Goal: Find contact information: Find contact information

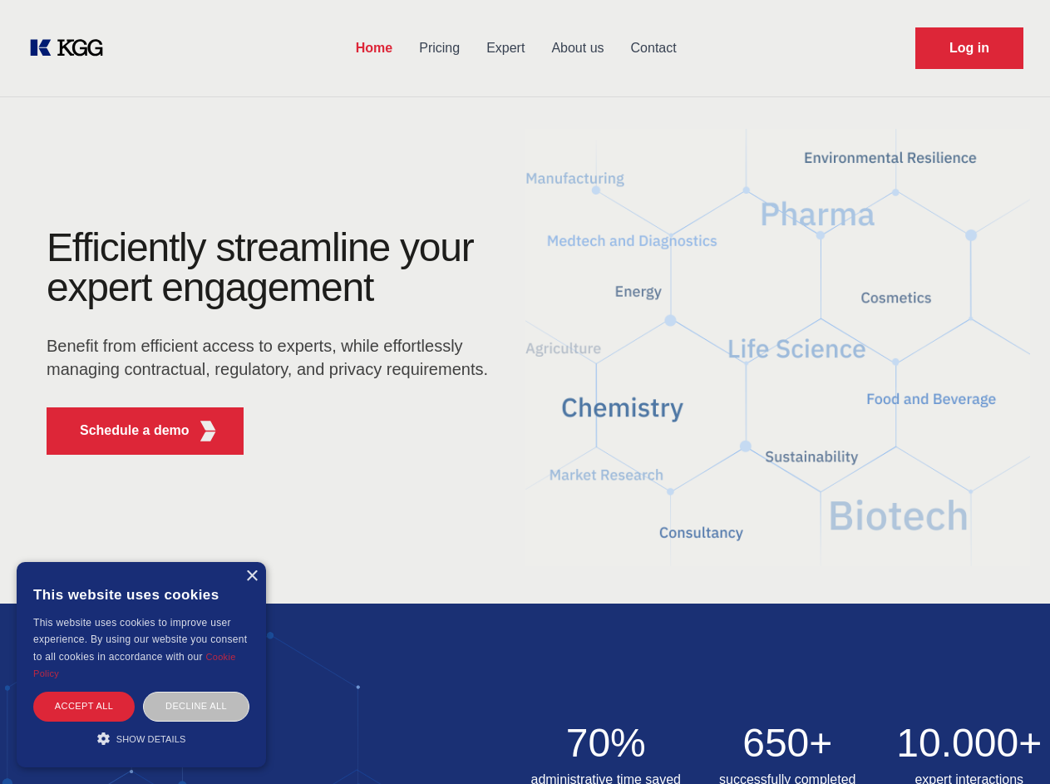
click at [525, 392] on div "Efficiently streamline your expert engagement Benefit from efficient access to …" at bounding box center [273, 348] width 506 height 240
click at [125, 431] on p "Schedule a demo" at bounding box center [135, 431] width 110 height 20
click at [251, 576] on div "× This website uses cookies This website uses cookies to improve user experienc…" at bounding box center [141, 664] width 249 height 205
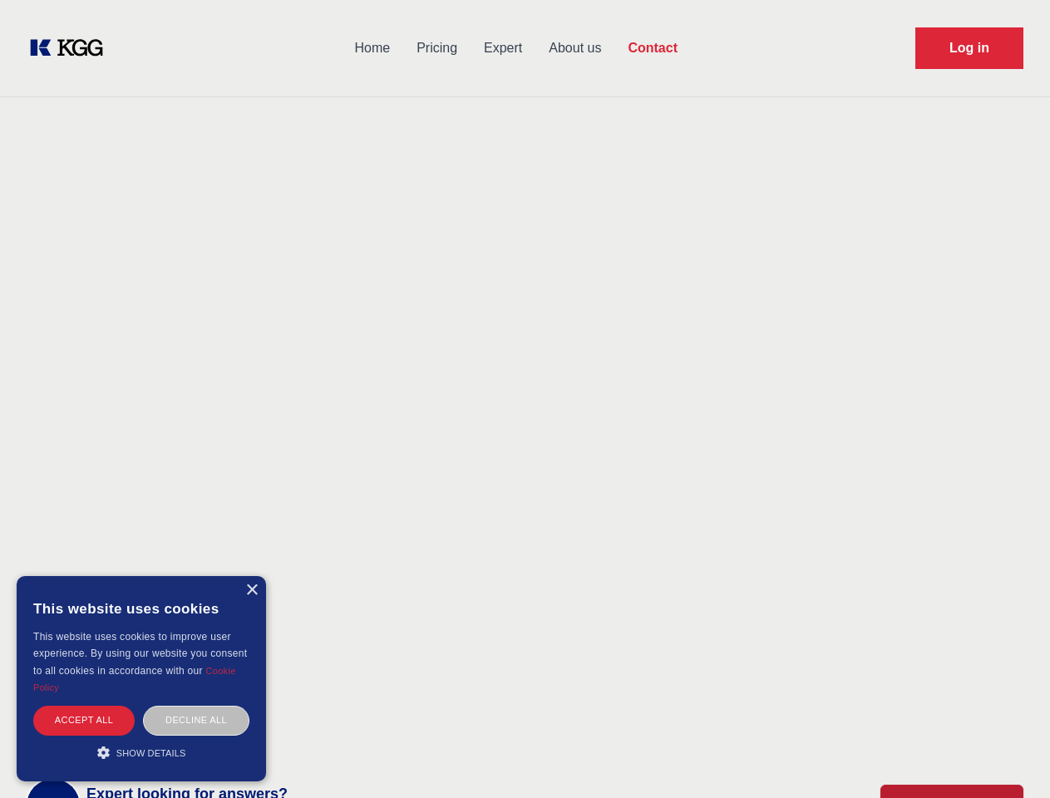
click at [84, 706] on div "Accept all" at bounding box center [83, 720] width 101 height 29
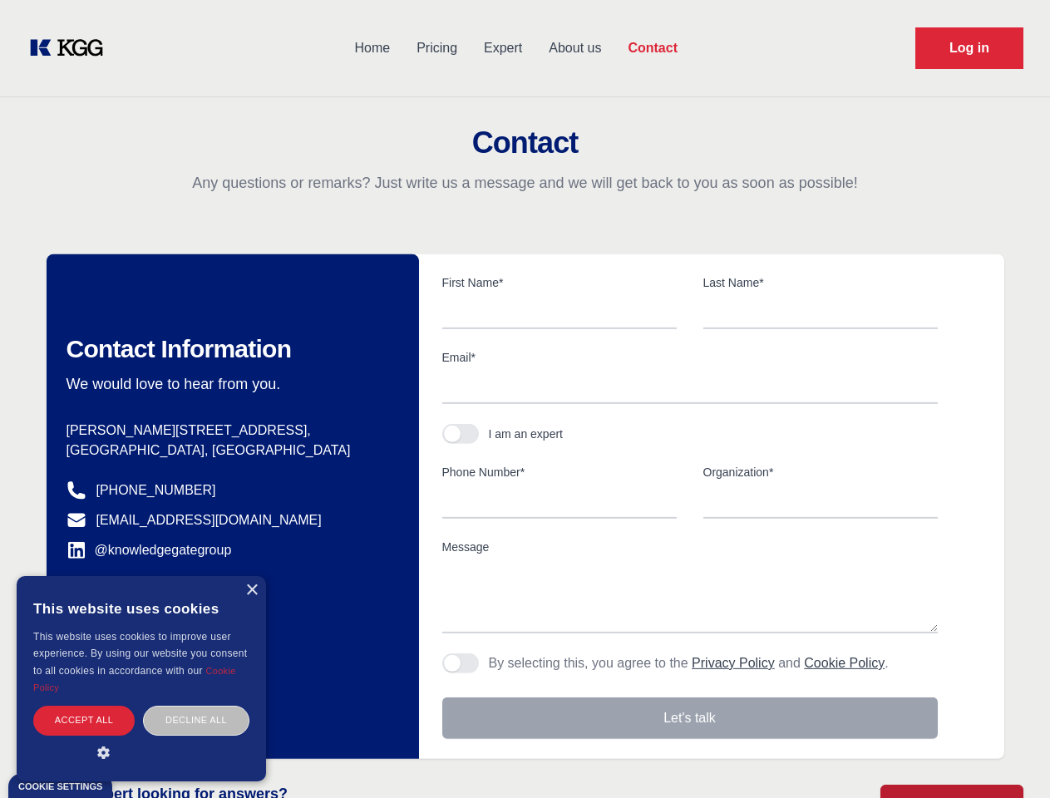
click at [196, 706] on div "Contact Information We would love to hear from you. Postal address [PERSON_NAME…" at bounding box center [233, 506] width 372 height 505
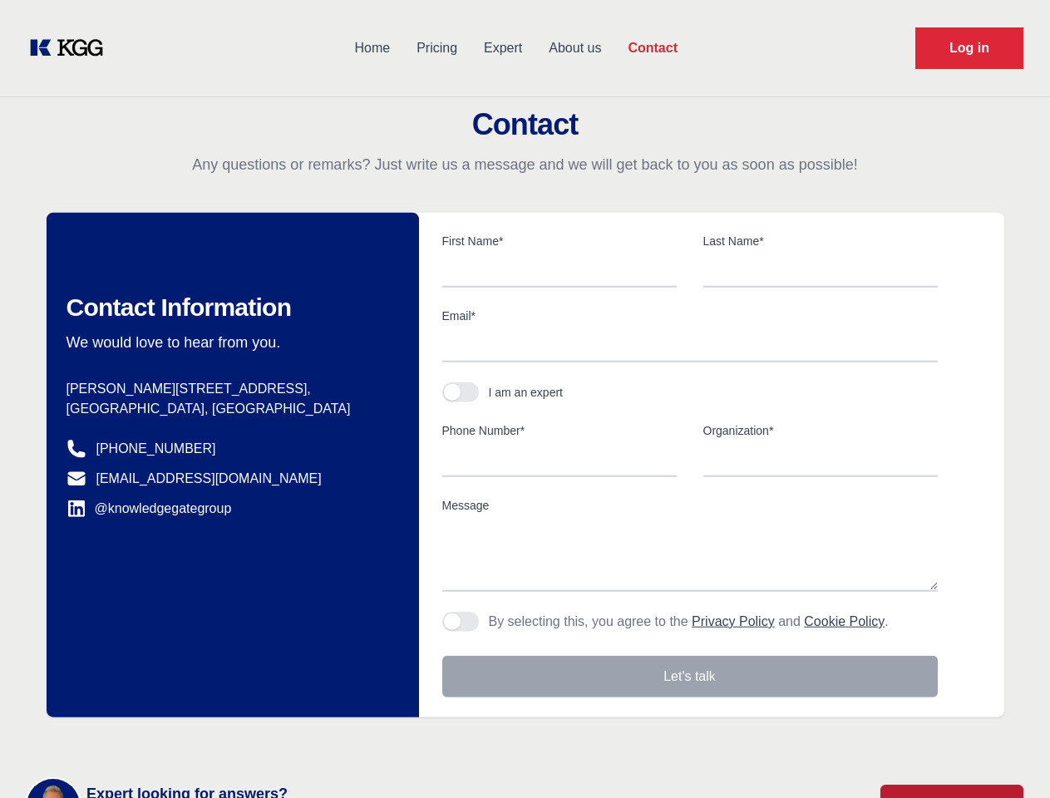
click at [141, 738] on main "Contact Any questions or remarks? Just write us a message and we will get back …" at bounding box center [525, 433] width 1050 height 866
